Goal: Transaction & Acquisition: Purchase product/service

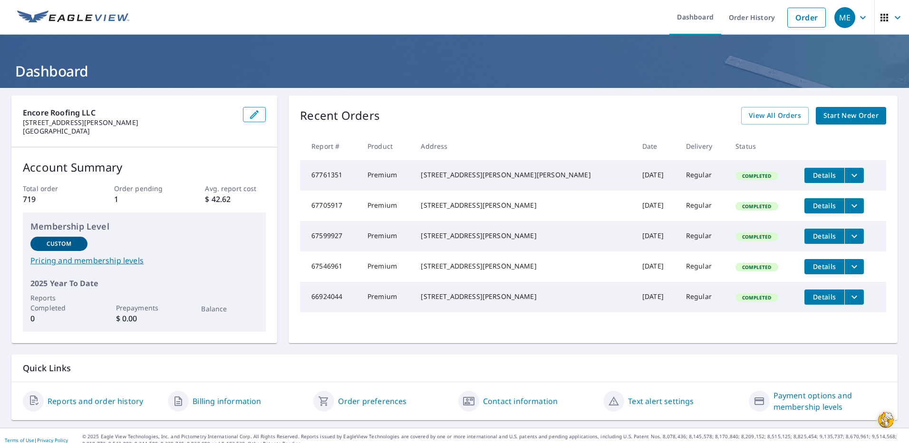
click at [840, 118] on span "Start New Order" at bounding box center [851, 116] width 55 height 12
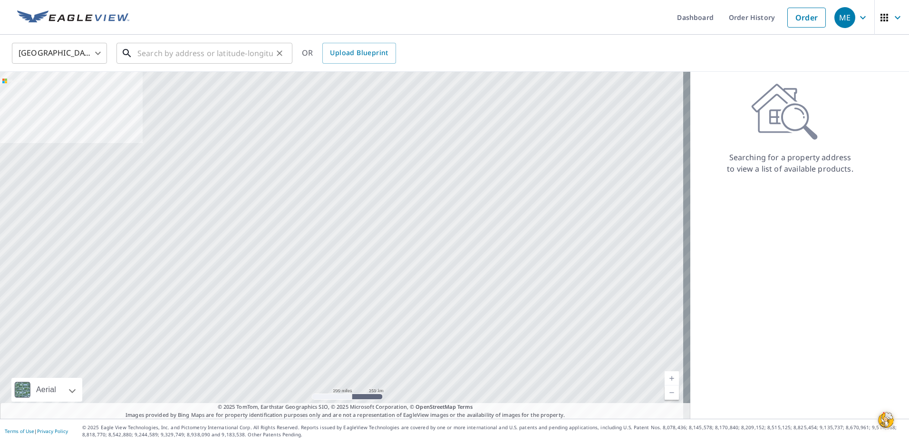
drag, startPoint x: 170, startPoint y: 54, endPoint x: 179, endPoint y: 52, distance: 8.8
click at [176, 53] on input "text" at bounding box center [205, 53] width 136 height 27
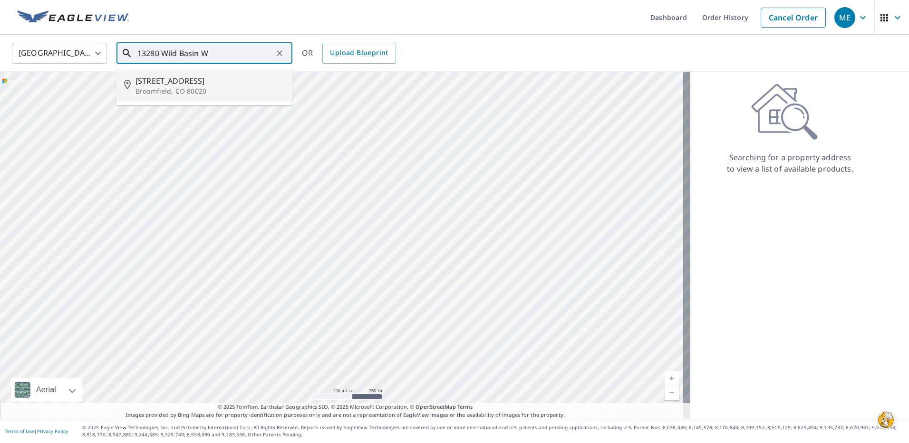
click at [168, 83] on span "[STREET_ADDRESS]" at bounding box center [210, 80] width 149 height 11
type input "[STREET_ADDRESS]"
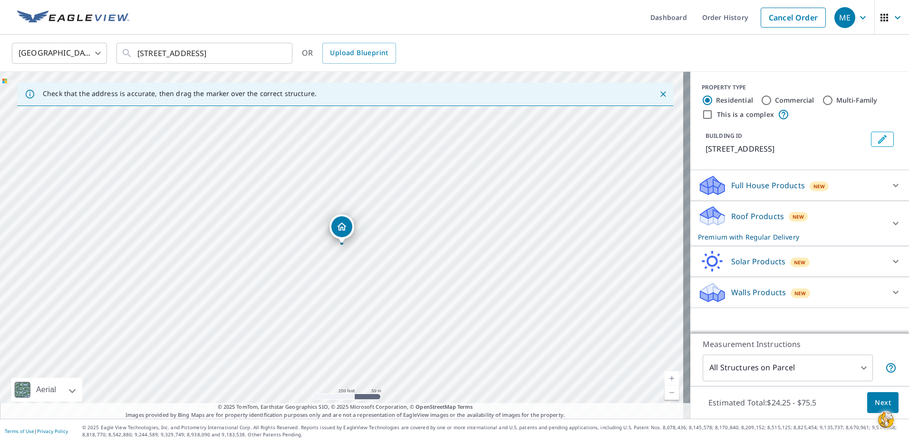
click at [875, 404] on span "Next" at bounding box center [883, 403] width 16 height 12
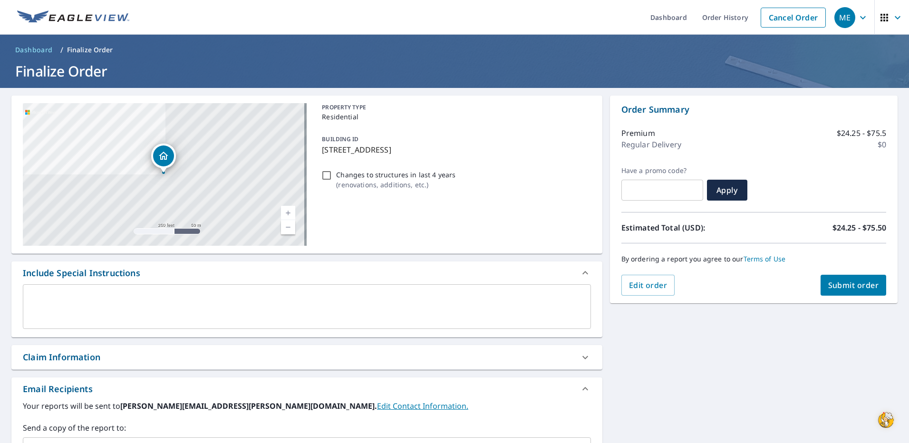
click at [68, 361] on div "Claim Information" at bounding box center [62, 357] width 78 height 13
checkbox input "true"
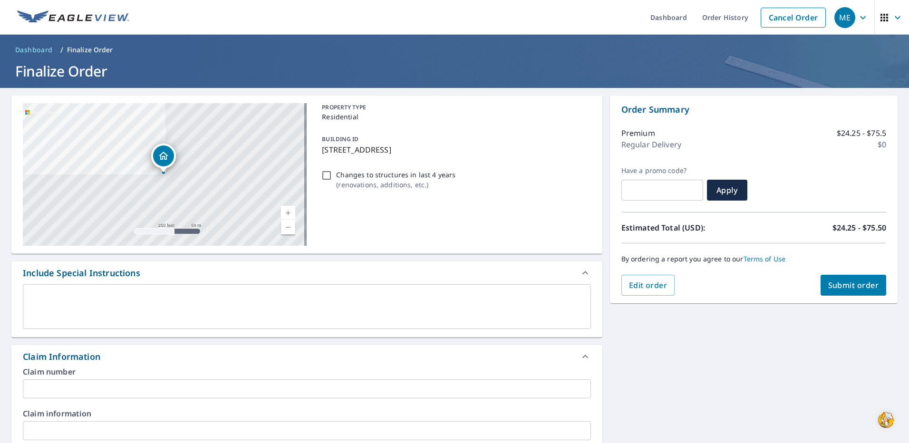
click at [67, 384] on input "text" at bounding box center [307, 389] width 568 height 19
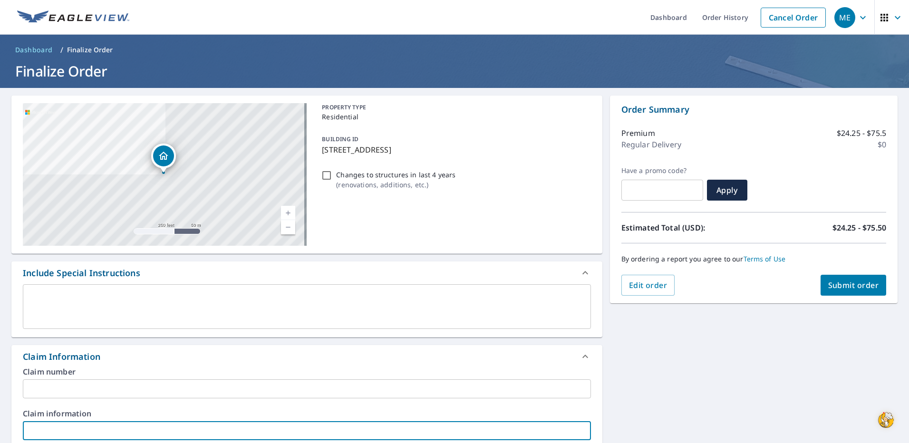
click at [72, 427] on input "text" at bounding box center [307, 430] width 568 height 19
type input "G"
checkbox input "true"
type input "GA"
checkbox input "true"
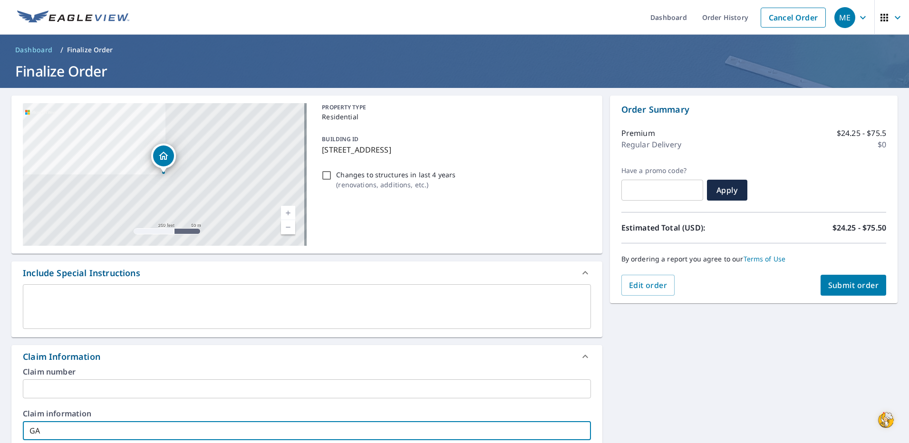
type input "GAr"
checkbox input "true"
type input "[PERSON_NAME]"
checkbox input "true"
type input "[PERSON_NAME]"
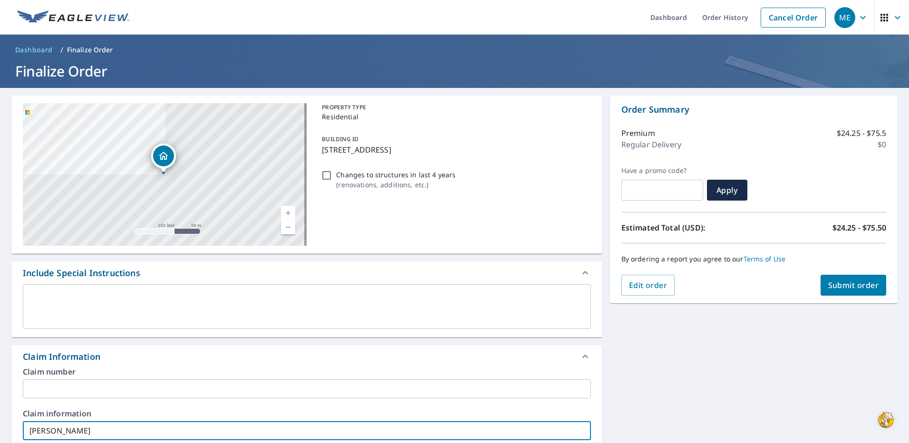
checkbox input "true"
type input "[PERSON_NAME] R"
checkbox input "true"
type input "[PERSON_NAME] Re"
checkbox input "true"
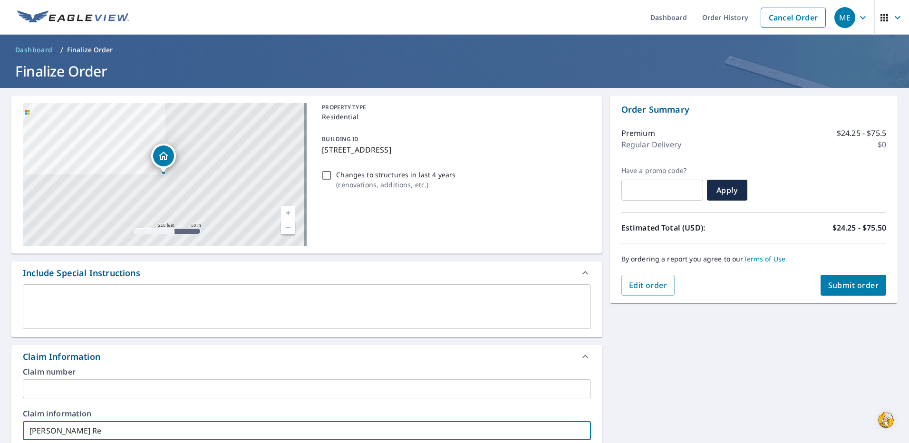
type input "[PERSON_NAME] Red"
checkbox input "true"
type input "[PERSON_NAME]"
checkbox input "true"
type input "[PERSON_NAME] Redab"
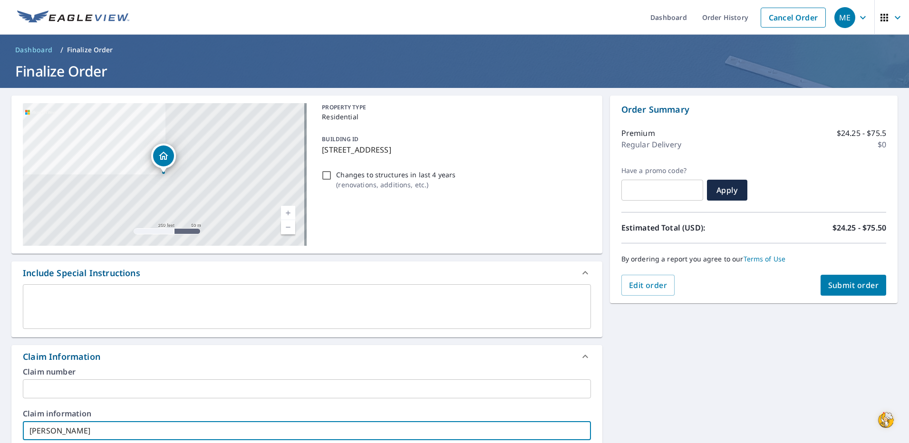
checkbox input "true"
type input "[PERSON_NAME] Redaba"
checkbox input "true"
type input "[PERSON_NAME] Redabau"
checkbox input "true"
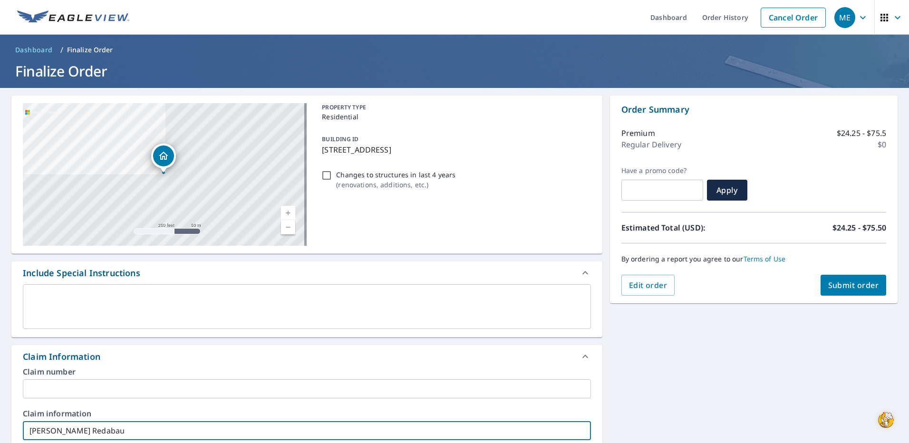
type input "[PERSON_NAME] Redabaug"
checkbox input "true"
type input "[PERSON_NAME]"
checkbox input "true"
click at [39, 431] on input "[PERSON_NAME]" at bounding box center [307, 430] width 568 height 19
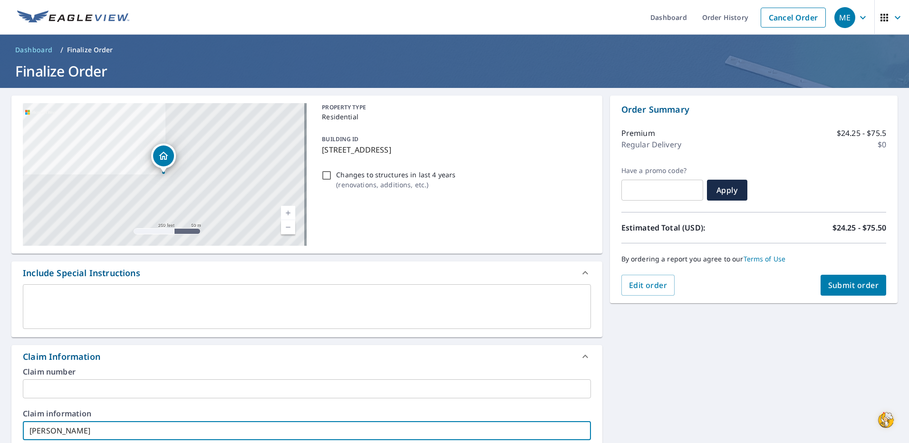
type input "[PERSON_NAME]"
checkbox input "true"
type input "[PERSON_NAME]"
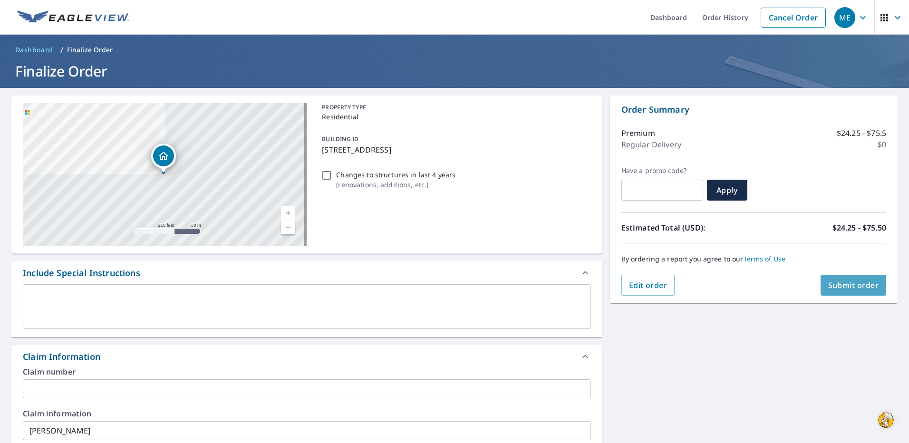
click at [853, 286] on span "Submit order" at bounding box center [853, 285] width 51 height 10
checkbox input "true"
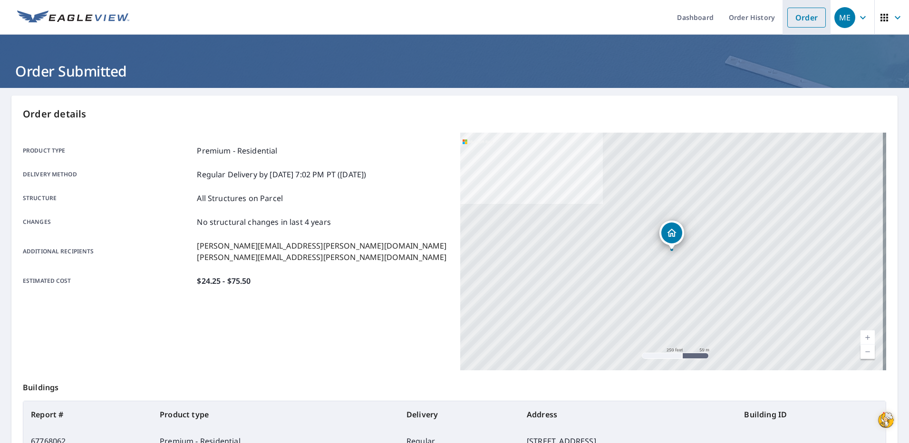
click at [807, 21] on link "Order" at bounding box center [807, 18] width 39 height 20
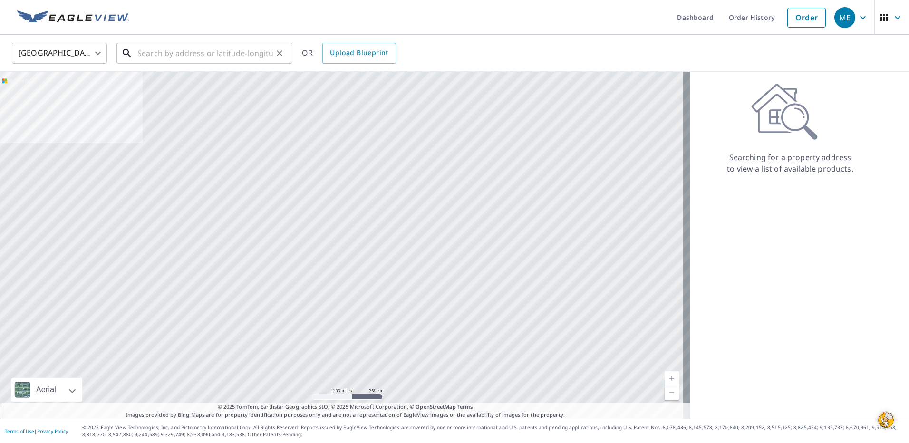
click at [190, 58] on input "text" at bounding box center [205, 53] width 136 height 27
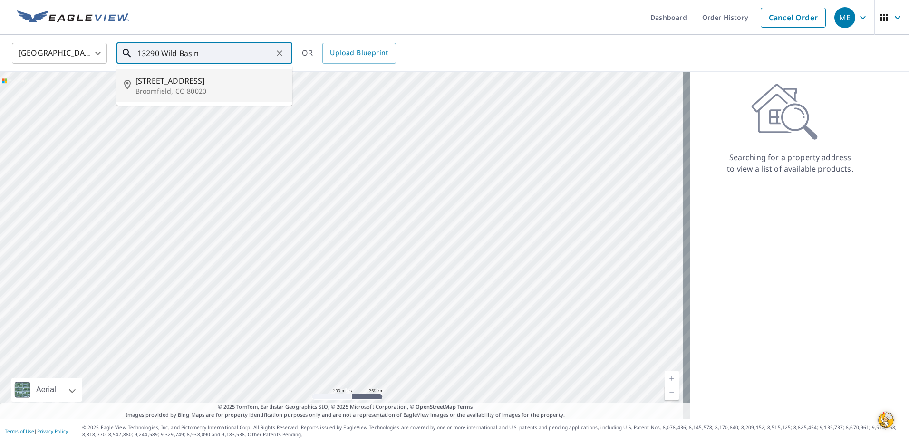
click at [189, 93] on p "Broomfield, CO 80020" at bounding box center [210, 92] width 149 height 10
type input "[STREET_ADDRESS]"
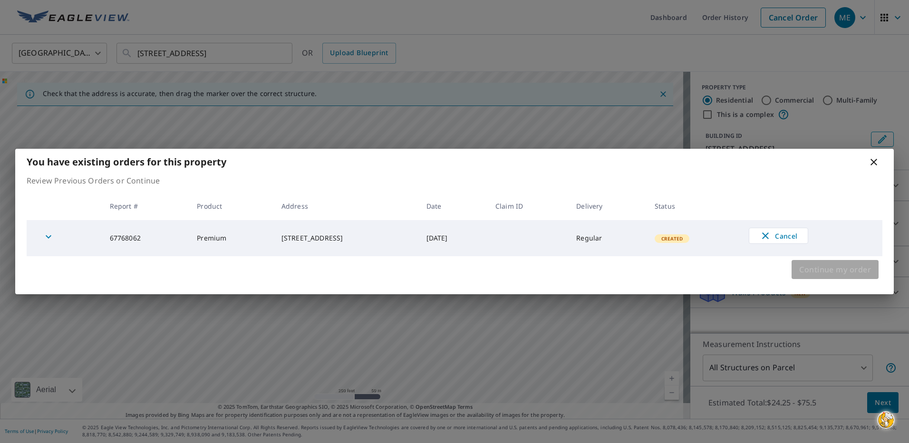
click at [841, 273] on span "Continue my order" at bounding box center [835, 269] width 72 height 13
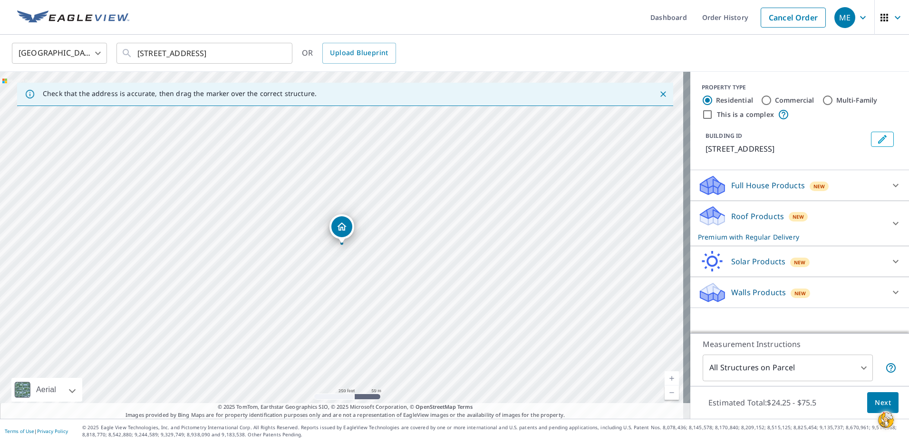
click at [883, 398] on span "Next" at bounding box center [883, 403] width 16 height 12
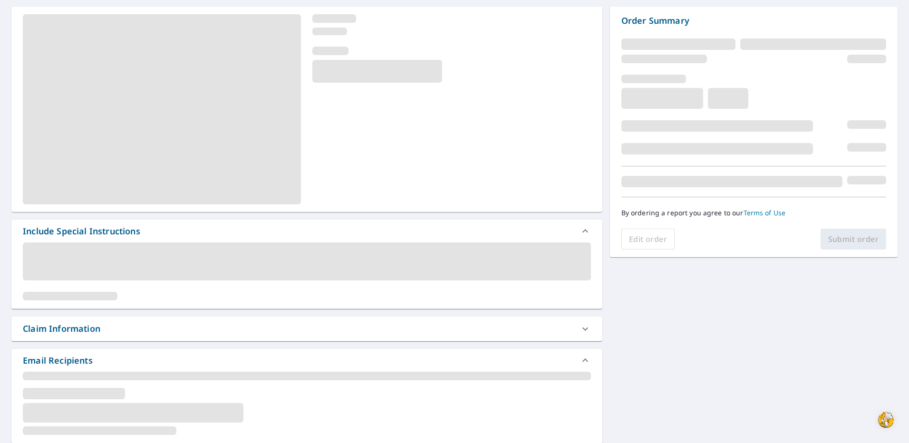
scroll to position [95, 0]
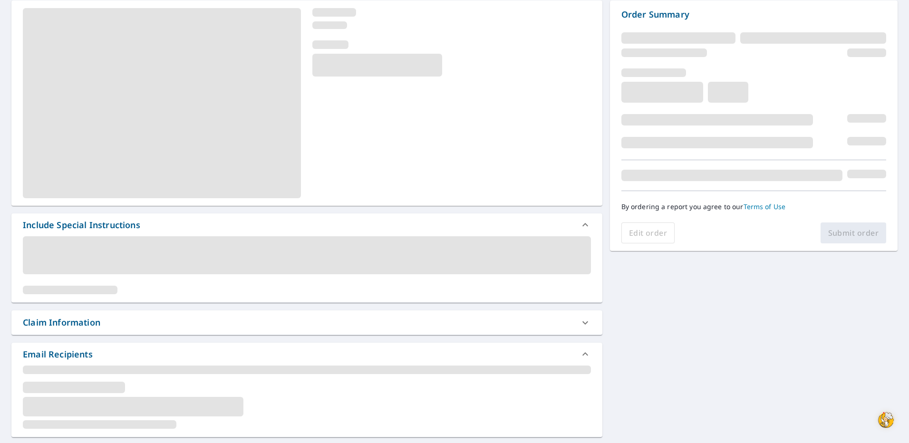
click at [78, 319] on div "Claim Information" at bounding box center [62, 322] width 78 height 13
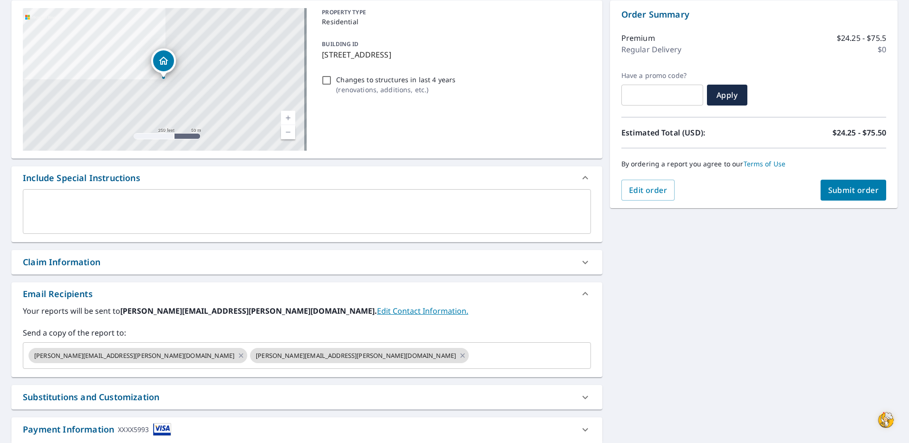
click at [84, 259] on div "Claim Information" at bounding box center [62, 262] width 78 height 13
checkbox input "true"
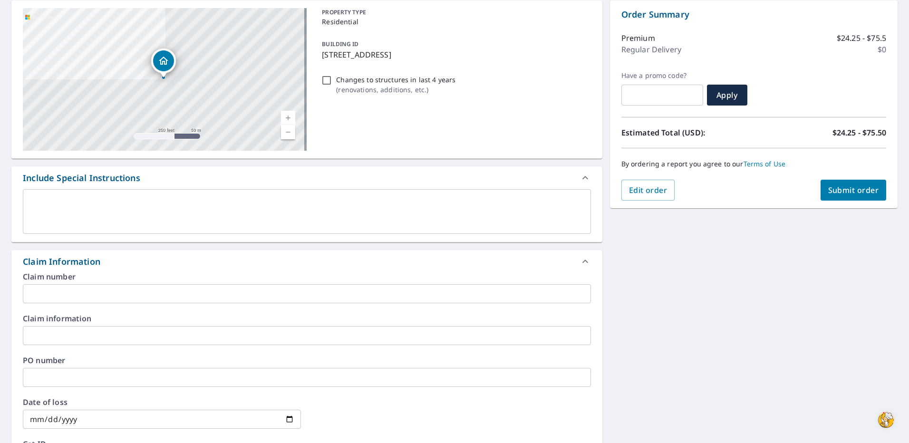
click at [67, 330] on input "text" at bounding box center [307, 335] width 568 height 19
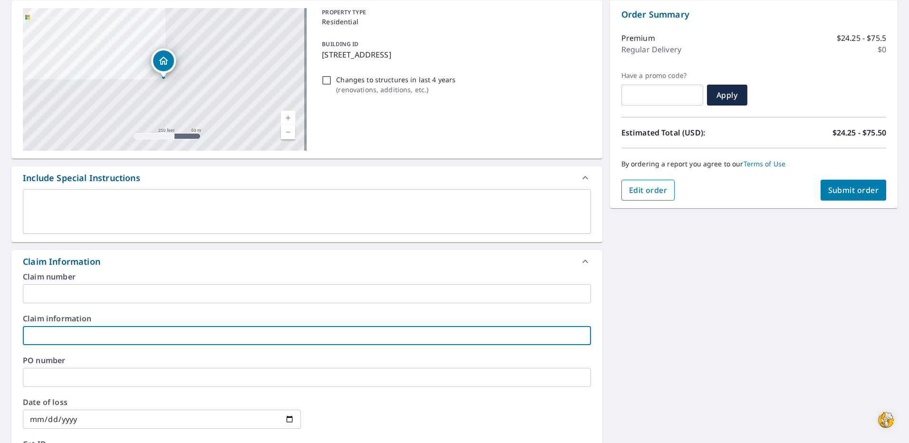
type input "M"
checkbox input "true"
type input "Ma"
checkbox input "true"
type input "Mar"
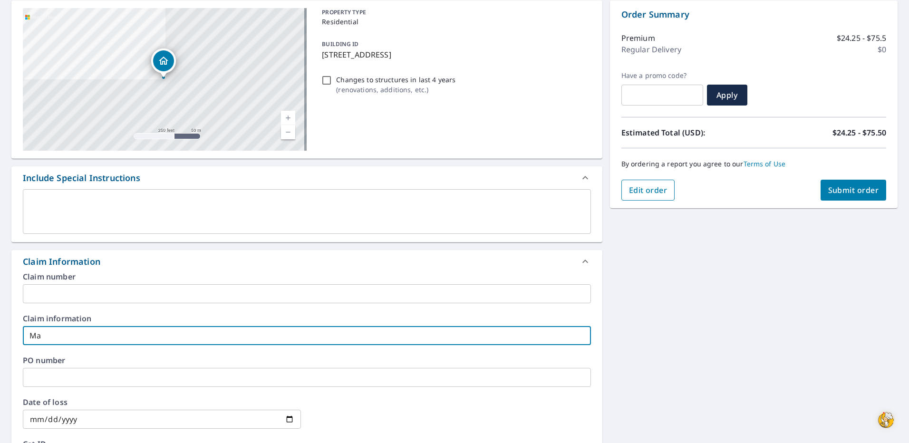
checkbox input "true"
type input "Mark"
checkbox input "true"
type input "Mark"
checkbox input "true"
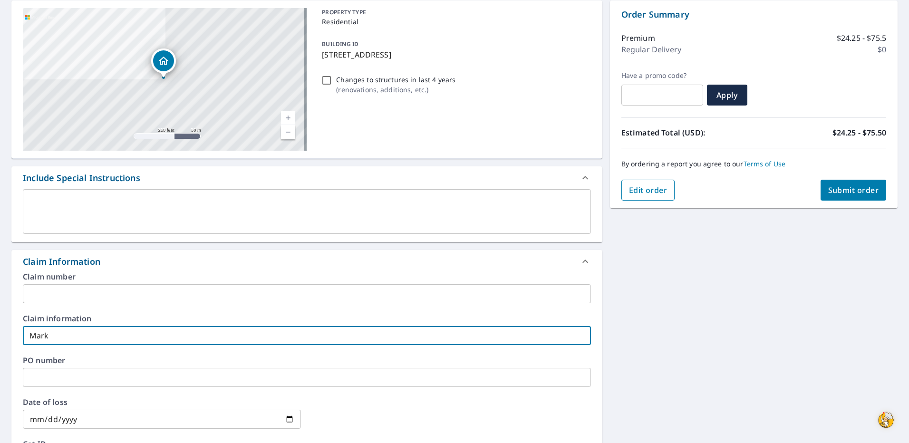
type input "[PERSON_NAME]"
checkbox input "true"
type input "[PERSON_NAME]"
checkbox input "true"
type input "[PERSON_NAME]"
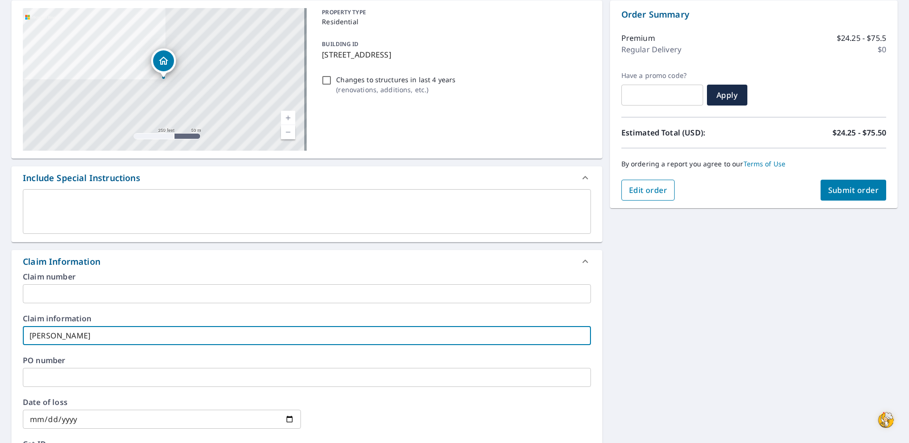
checkbox input "true"
type input "[PERSON_NAME]"
checkbox input "true"
type input "[PERSON_NAME]"
checkbox input "true"
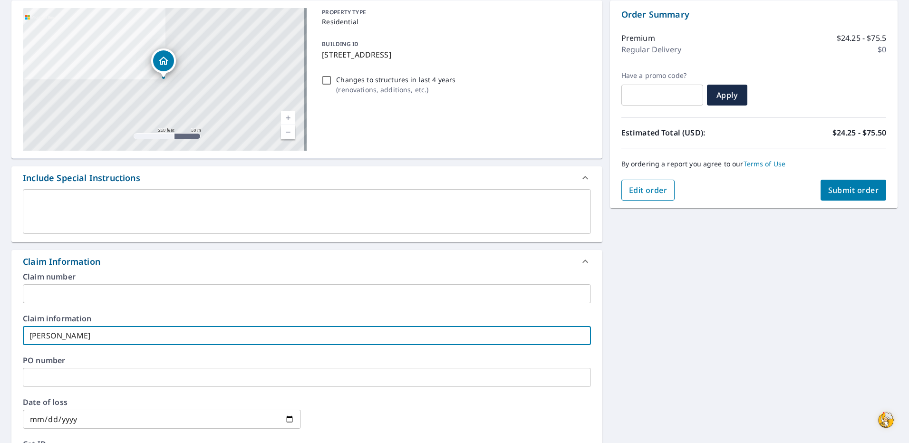
type input "[PERSON_NAME]"
checkbox input "true"
type input "[PERSON_NAME]"
checkbox input "true"
type input "[PERSON_NAME]"
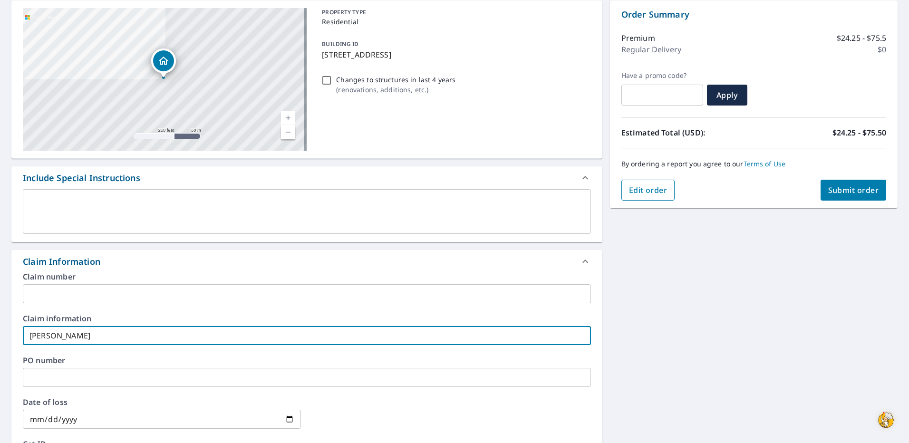
checkbox input "true"
type input "[PERSON_NAME]"
checkbox input "true"
type input "[PERSON_NAME]"
checkbox input "true"
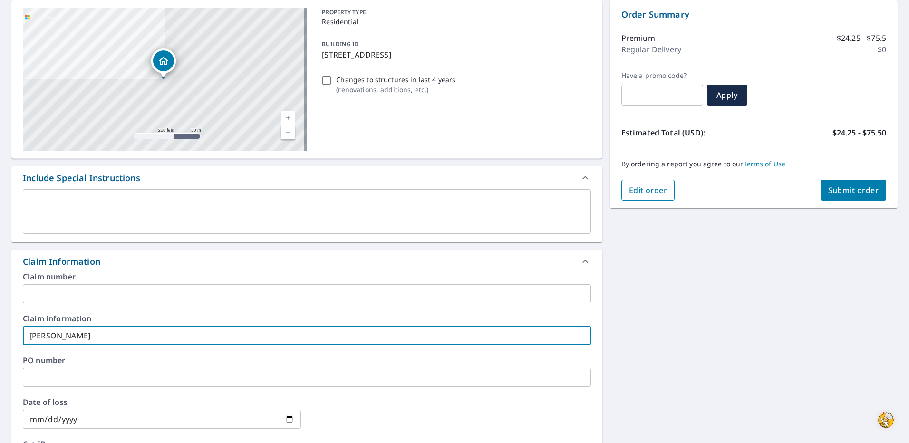
type input "[PERSON_NAME]"
checkbox input "true"
type input "[PERSON_NAME]"
checkbox input "true"
type input "[PERSON_NAME]"
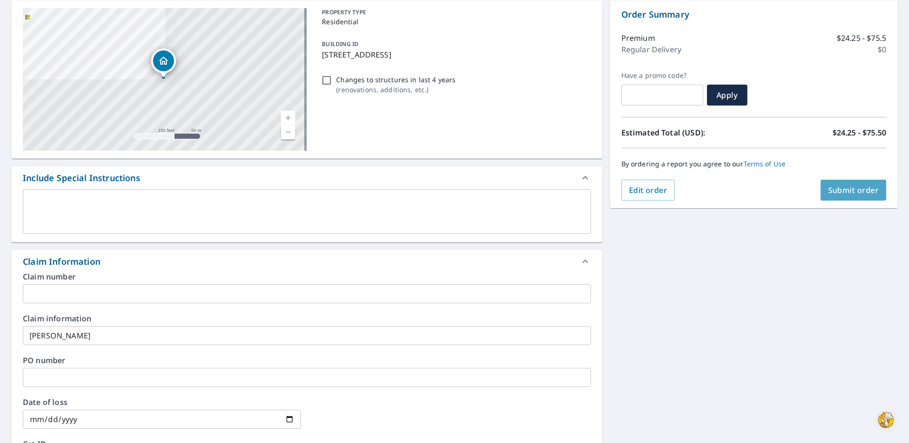
click at [845, 188] on span "Submit order" at bounding box center [853, 190] width 51 height 10
checkbox input "true"
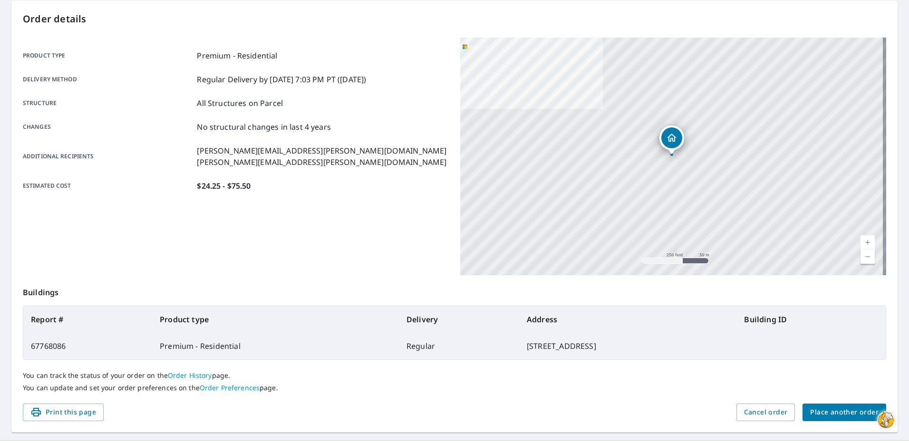
click at [333, 230] on div "Product type Premium - Residential Delivery method Regular Delivery by [DATE] 7…" at bounding box center [236, 157] width 426 height 238
